Goal: Information Seeking & Learning: Learn about a topic

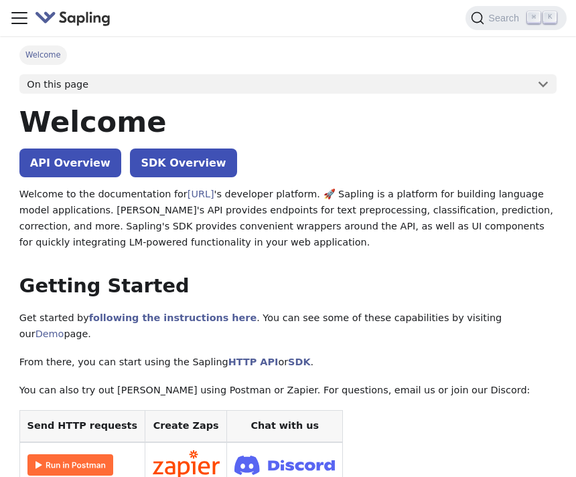
scroll to position [6, 0]
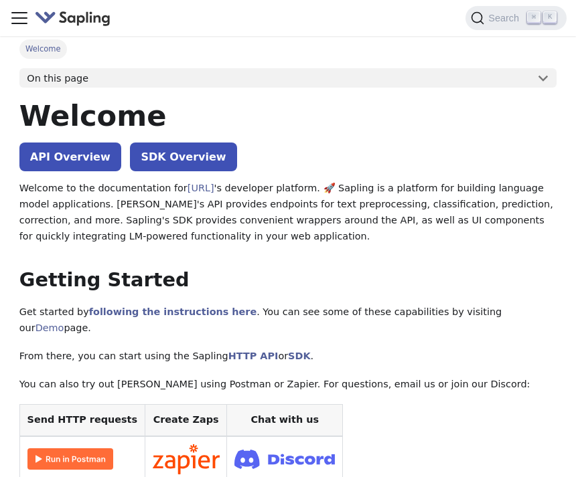
click at [52, 155] on link "API Overview" at bounding box center [70, 157] width 102 height 29
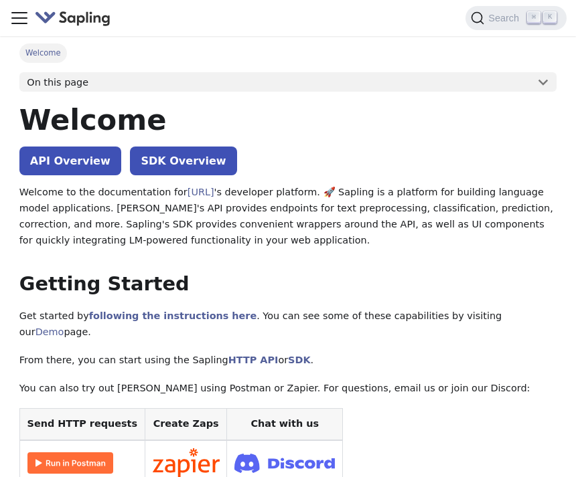
scroll to position [0, 0]
